Goal: Information Seeking & Learning: Compare options

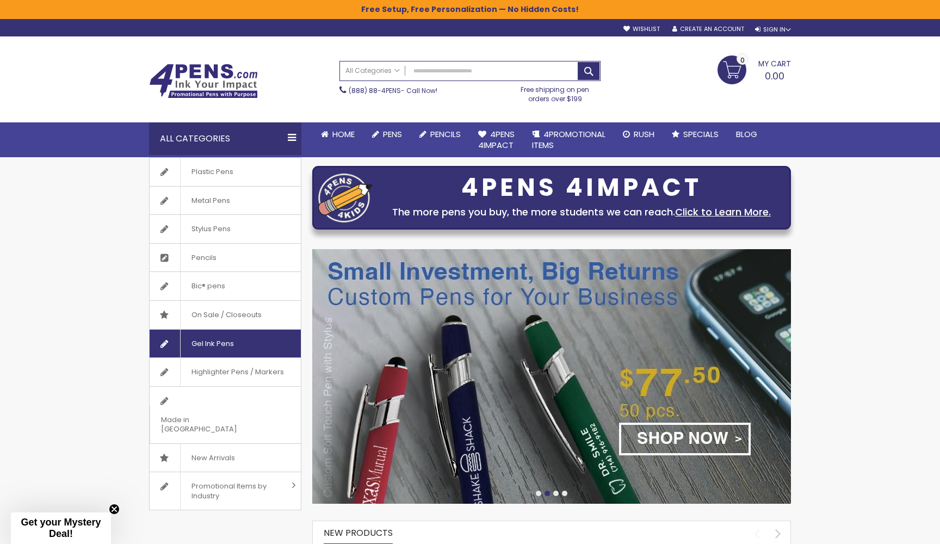
click at [214, 345] on span "Gel Ink Pens" at bounding box center [212, 344] width 65 height 28
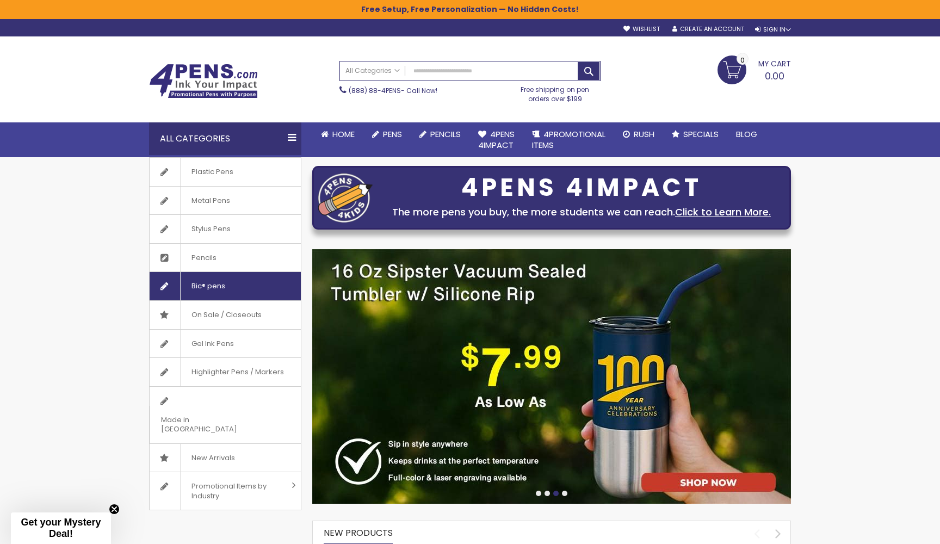
click at [213, 286] on span "Bic® pens" at bounding box center [208, 286] width 56 height 28
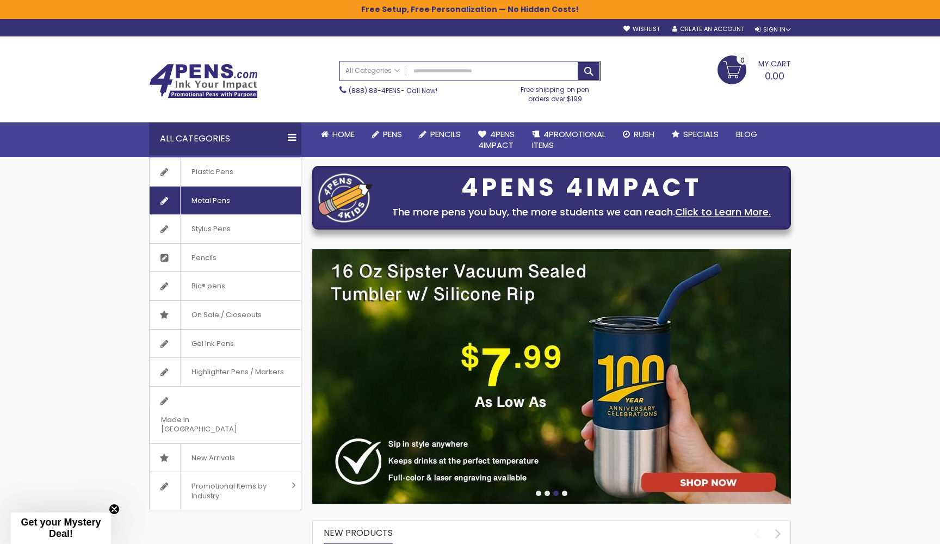
click at [210, 204] on span "Metal Pens" at bounding box center [210, 201] width 61 height 28
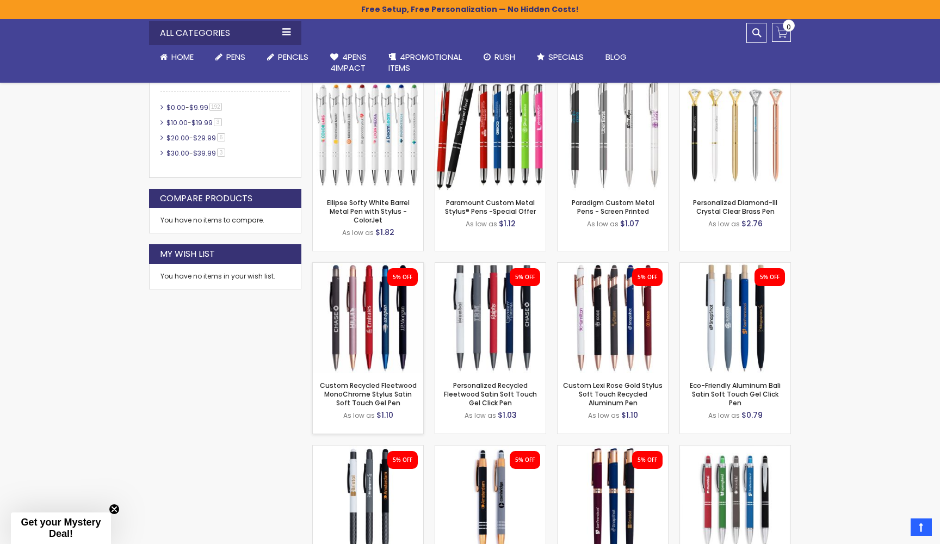
scroll to position [562, 0]
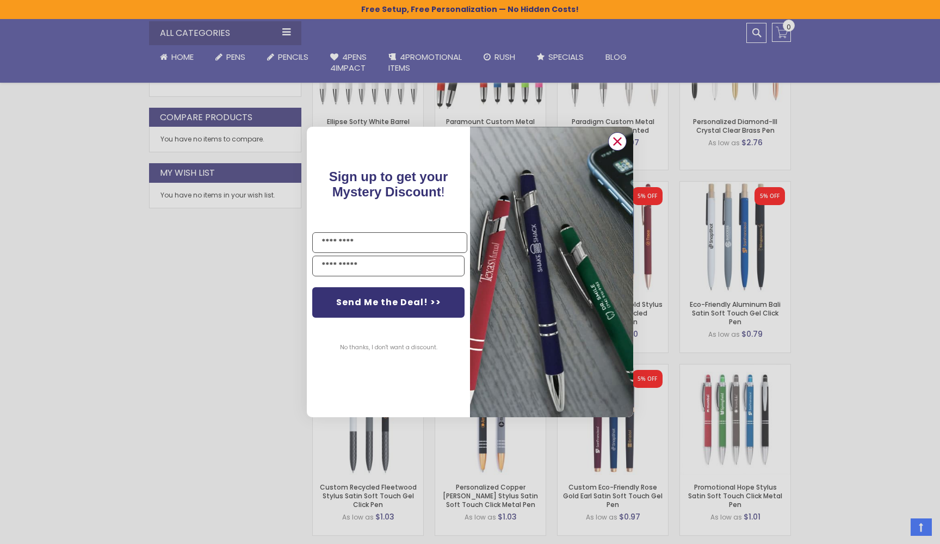
click at [617, 141] on icon "Close dialog" at bounding box center [617, 141] width 7 height 7
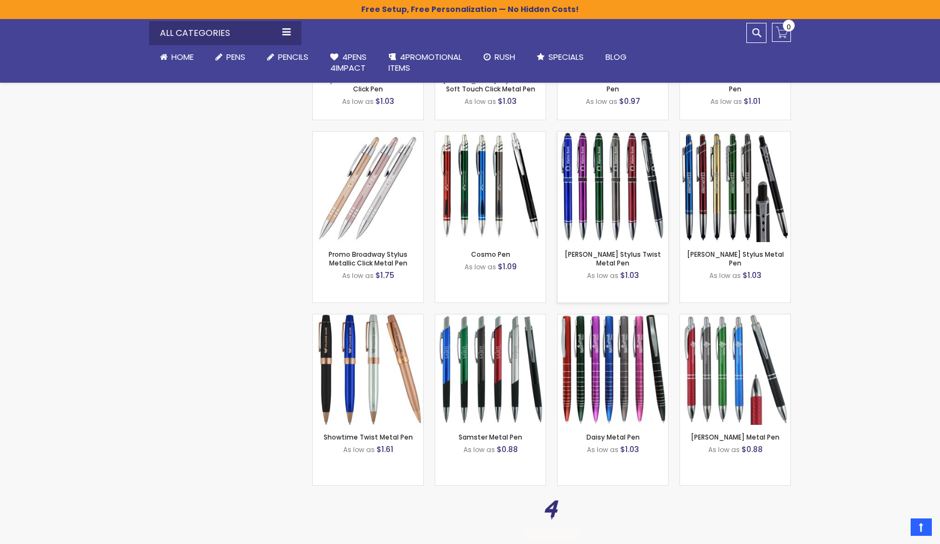
scroll to position [980, 0]
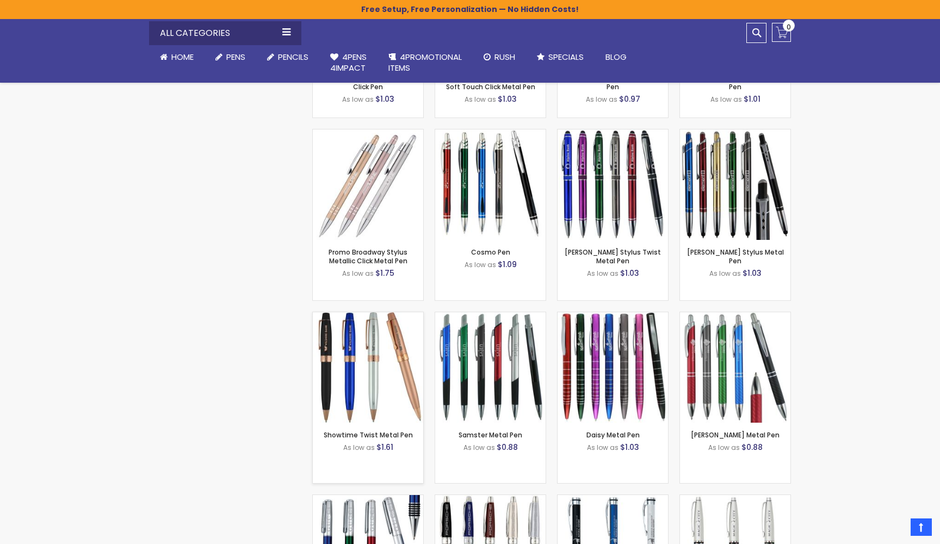
click at [369, 371] on img at bounding box center [368, 367] width 110 height 110
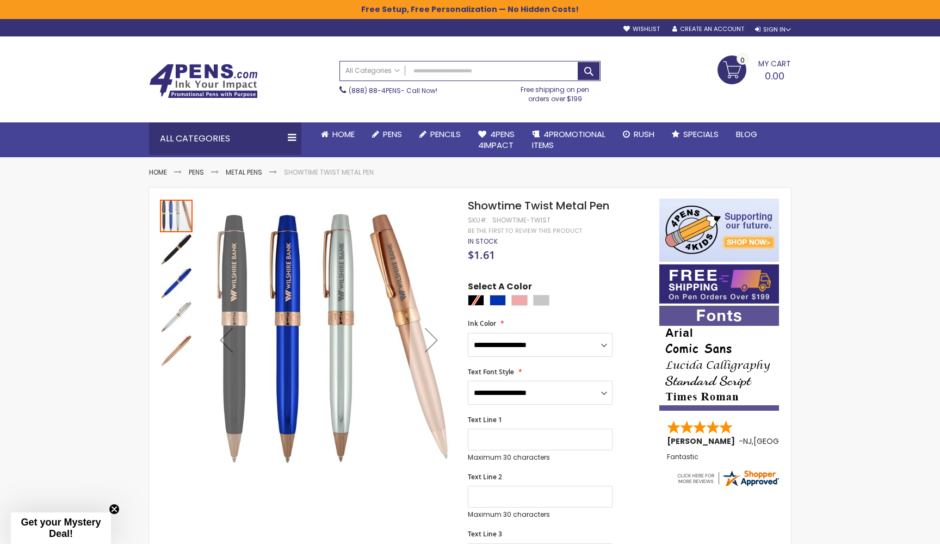
click at [436, 337] on div "Next" at bounding box center [432, 340] width 44 height 44
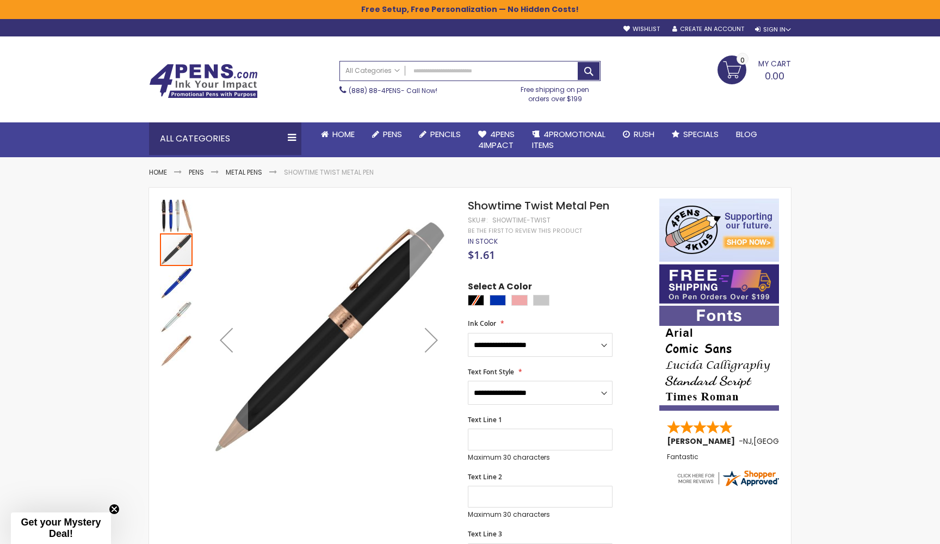
click at [436, 337] on div "Next" at bounding box center [432, 340] width 44 height 44
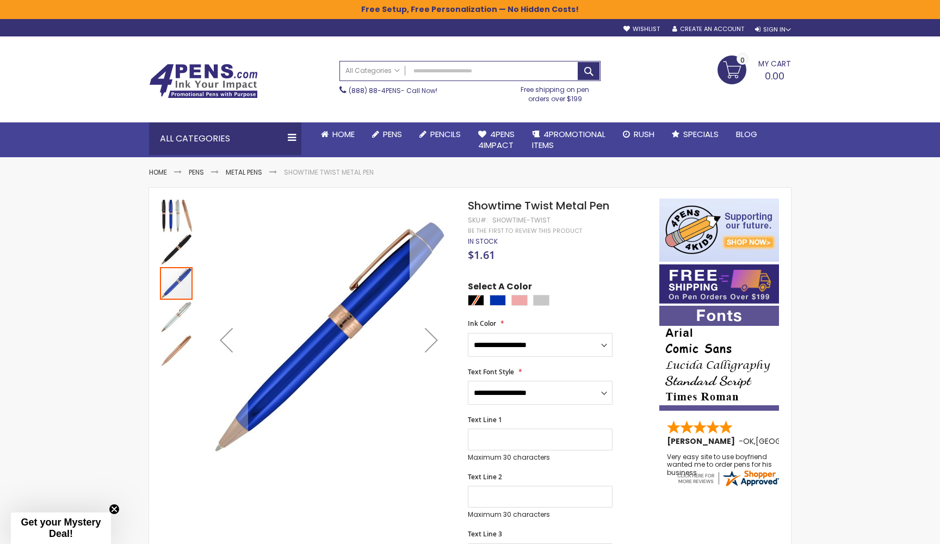
click at [436, 337] on div "Next" at bounding box center [432, 340] width 44 height 44
